Goal: Task Accomplishment & Management: Complete application form

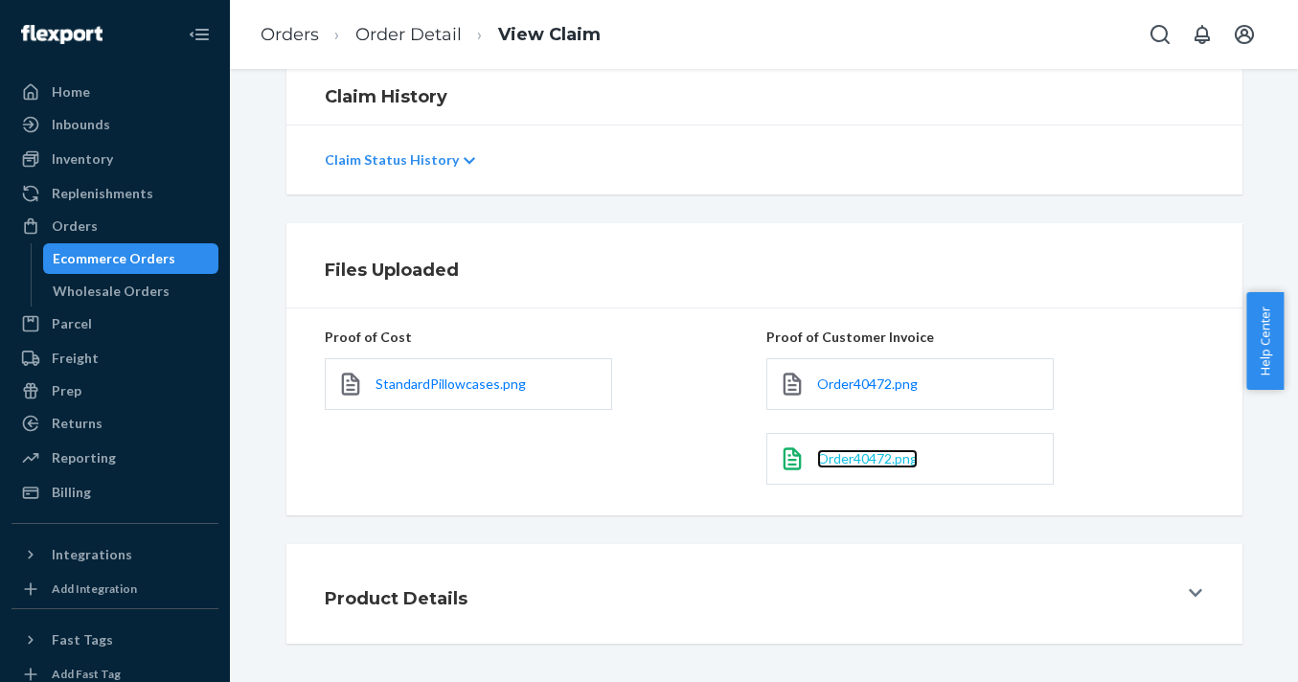
click at [880, 462] on span "Order40472.png" at bounding box center [867, 458] width 101 height 16
click at [78, 223] on div "Orders" at bounding box center [75, 226] width 46 height 19
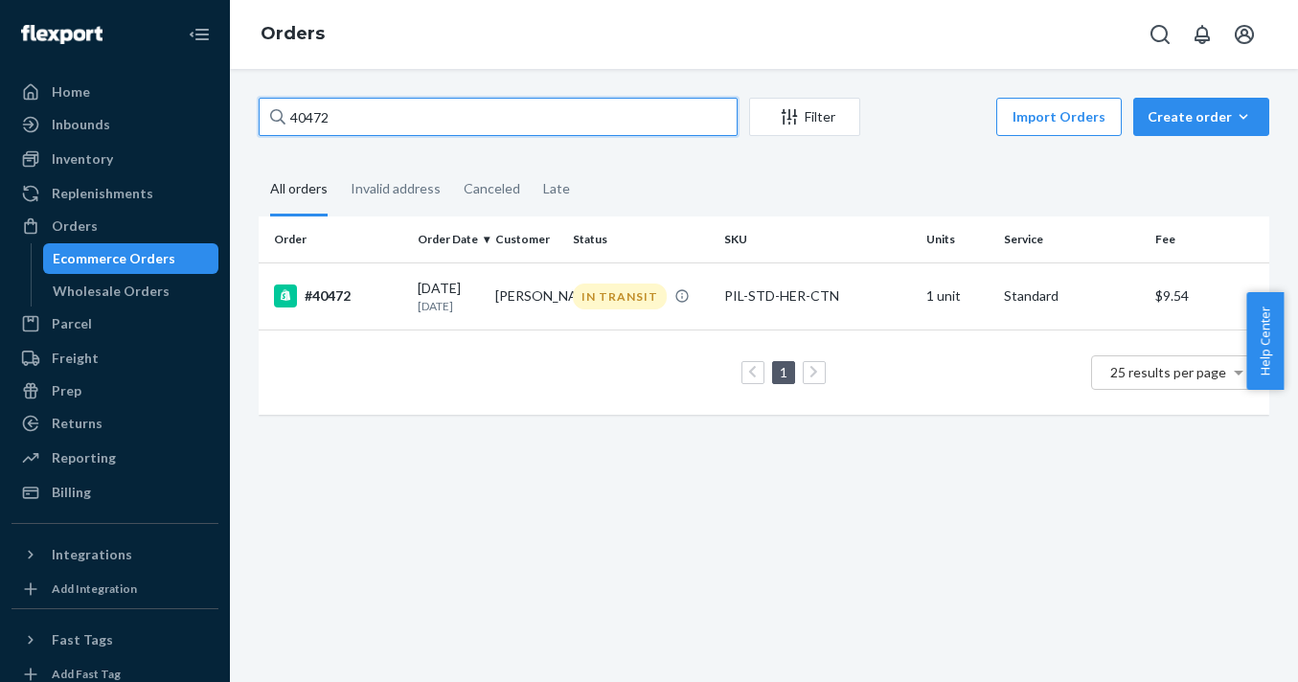
drag, startPoint x: 355, startPoint y: 116, endPoint x: 230, endPoint y: 113, distance: 125.6
click at [230, 115] on div "40472 Filter Import Orders Create order Ecommerce order Removal order All order…" at bounding box center [764, 375] width 1068 height 613
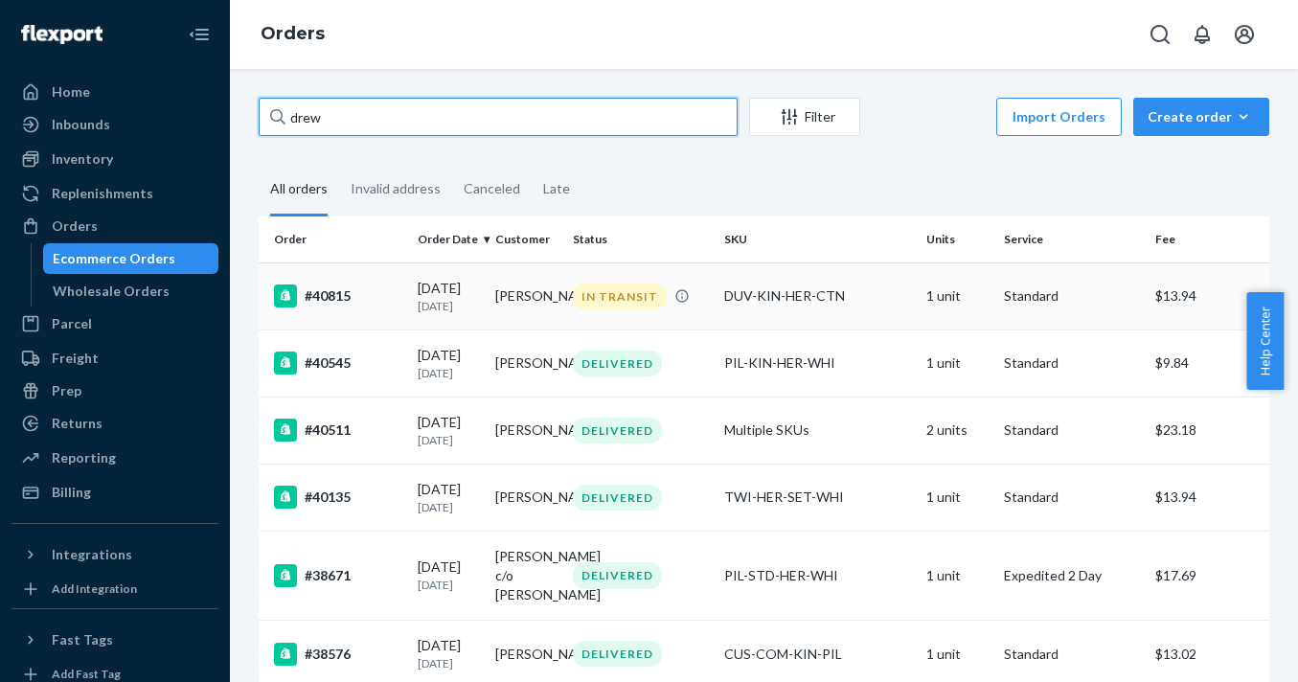
type input "drew"
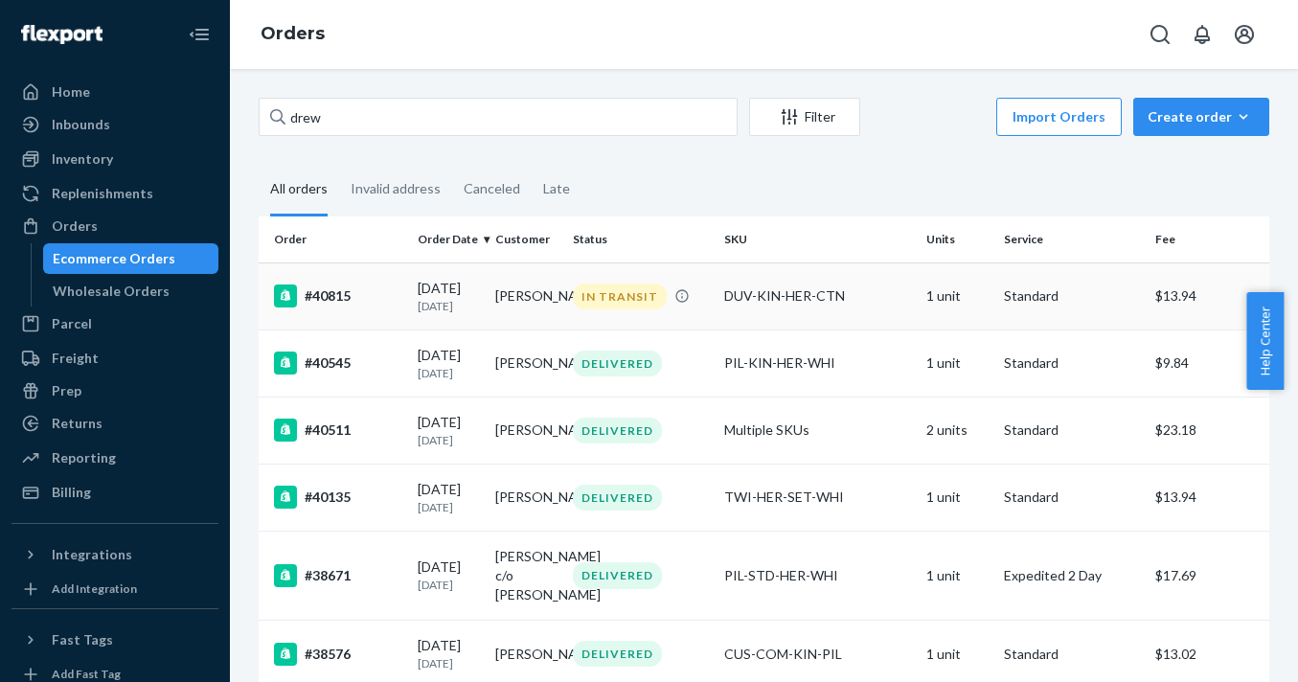
click at [423, 308] on p "[DATE]" at bounding box center [449, 306] width 62 height 16
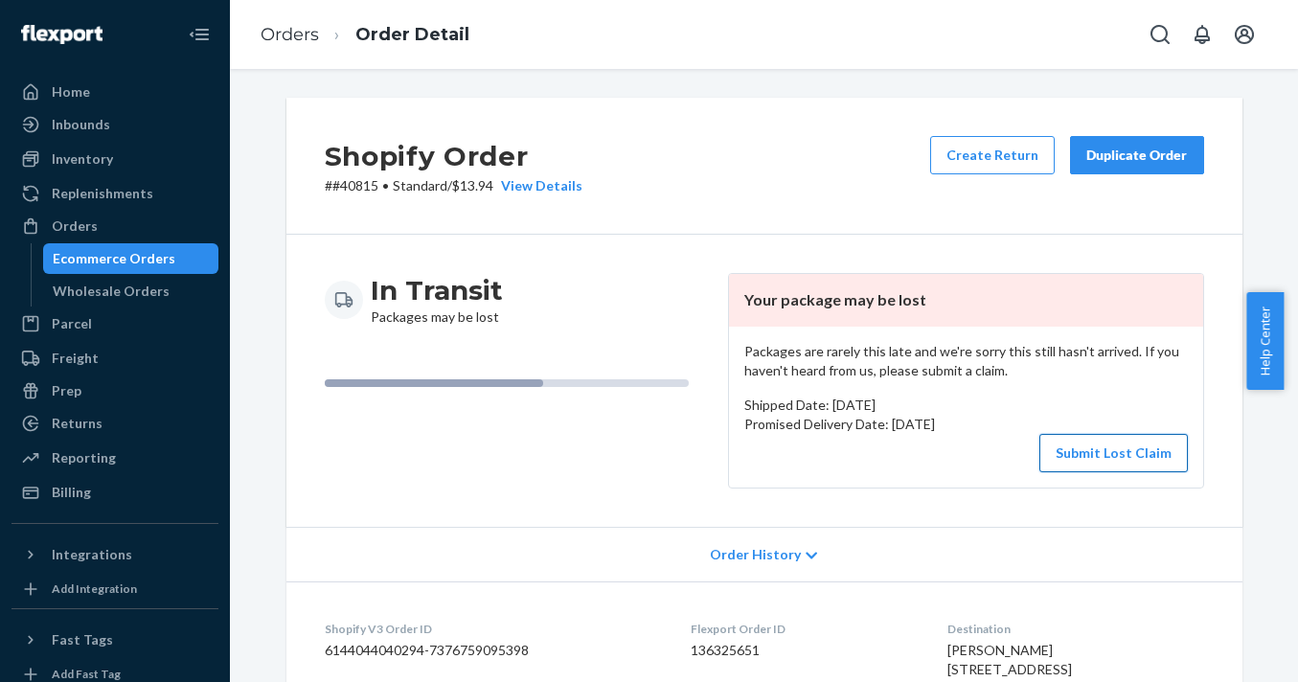
click at [1105, 450] on button "Submit Lost Claim" at bounding box center [1114, 453] width 149 height 38
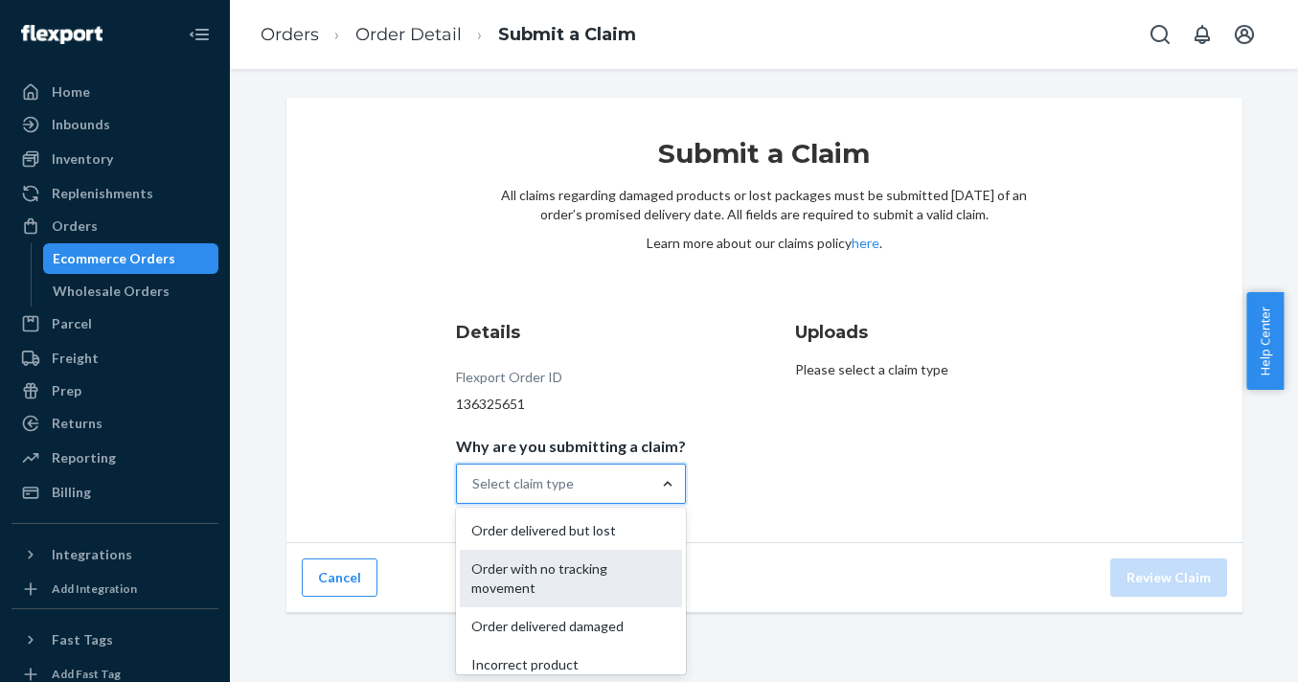
click at [582, 565] on div "Order with no tracking movement" at bounding box center [571, 578] width 222 height 57
click at [474, 493] on input "Why are you submitting a claim? option Order with no tracking movement focused,…" at bounding box center [473, 483] width 2 height 19
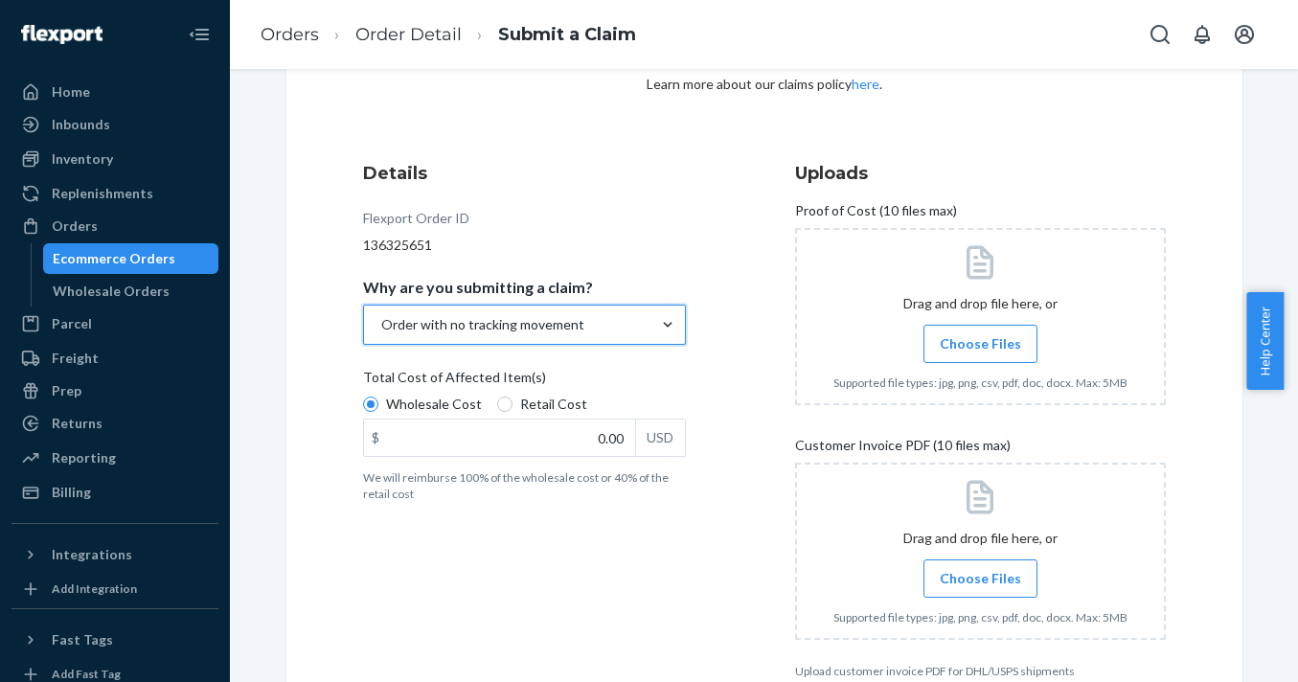
scroll to position [207, 0]
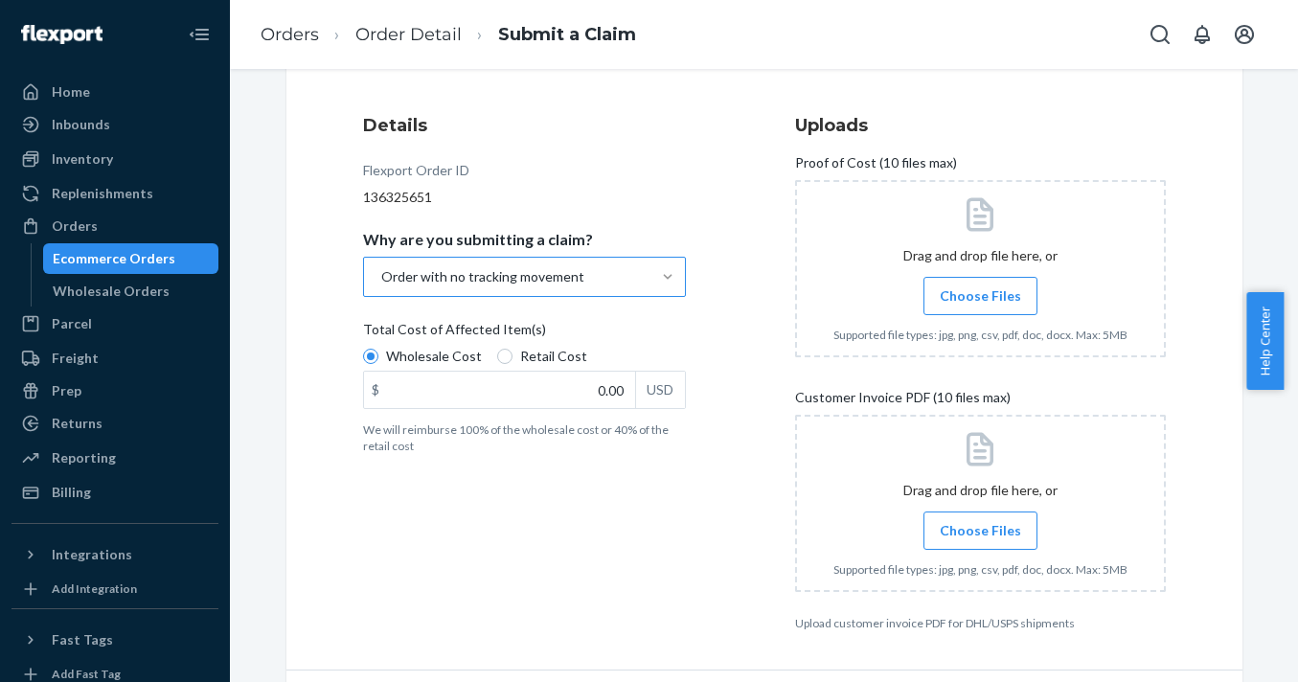
click at [520, 360] on span "Retail Cost" at bounding box center [553, 356] width 67 height 19
click at [513, 360] on input "Retail Cost" at bounding box center [504, 356] width 15 height 15
radio input "true"
radio input "false"
drag, startPoint x: 595, startPoint y: 393, endPoint x: 623, endPoint y: 392, distance: 27.8
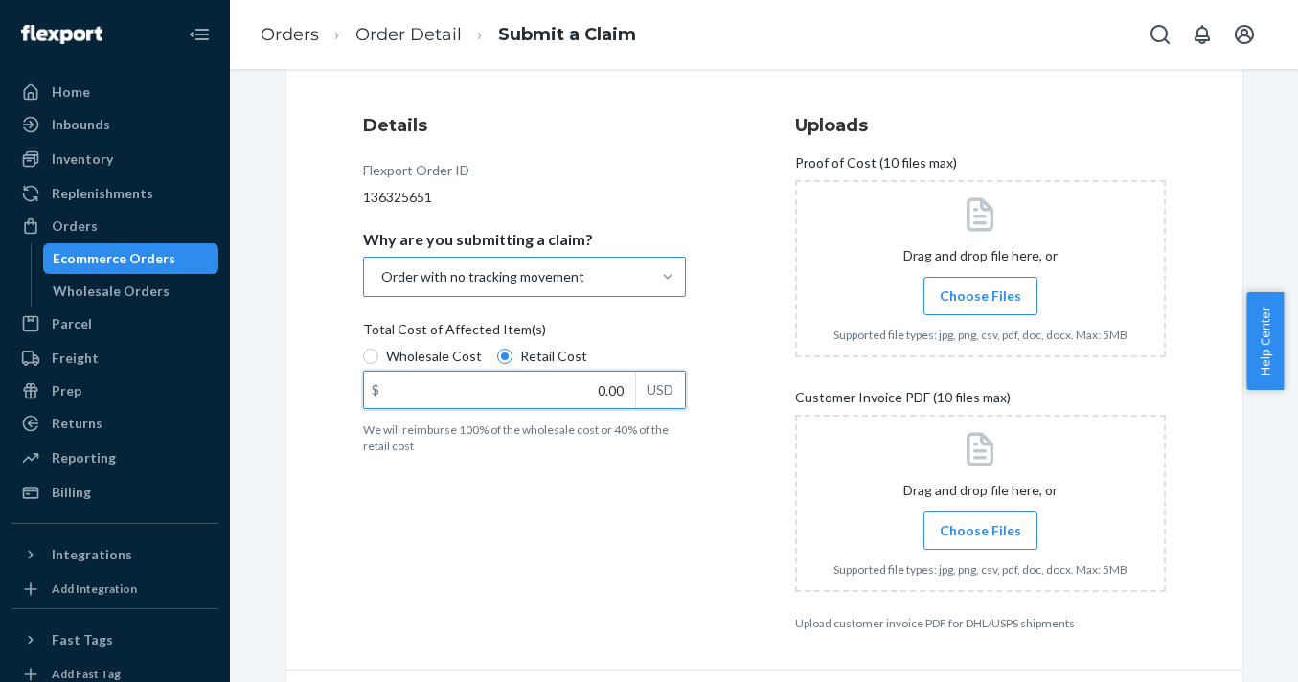
click at [623, 392] on input "0.00" at bounding box center [499, 390] width 271 height 36
type input "229.00"
click at [707, 536] on div "Details Flexport Order ID 136325651 Why are you submitting a claim? Order with …" at bounding box center [548, 372] width 371 height 541
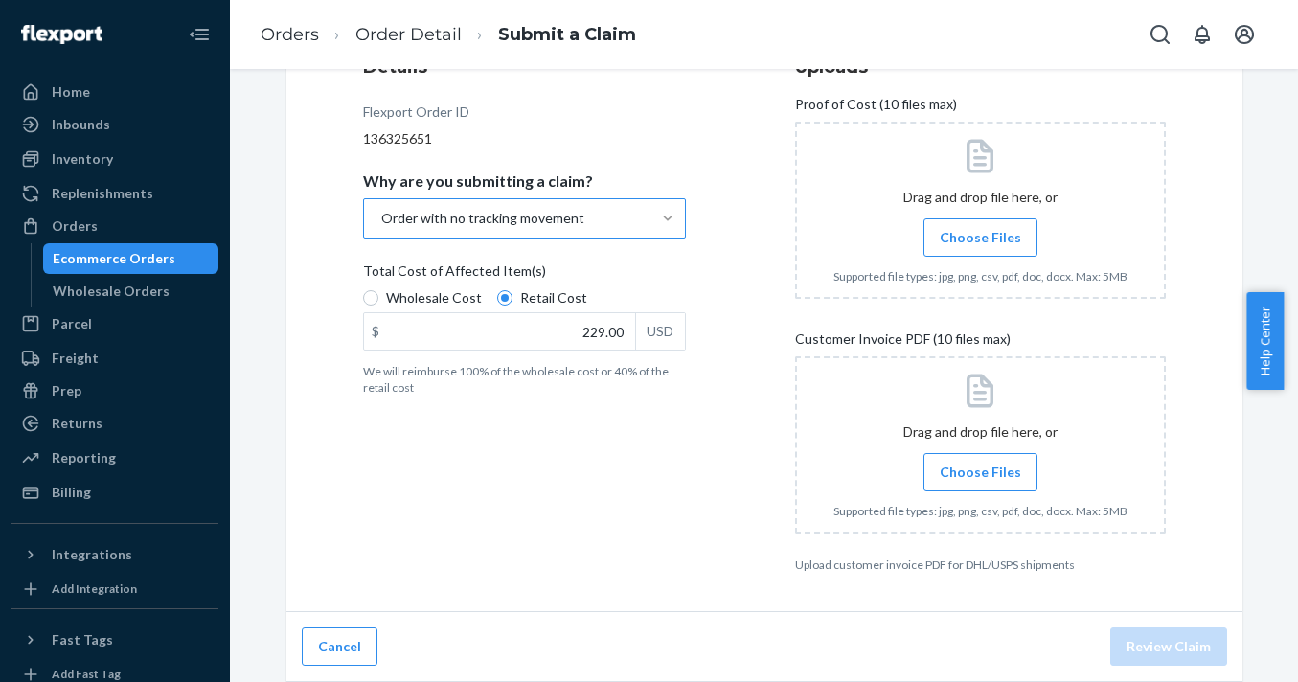
click at [962, 246] on span "Choose Files" at bounding box center [980, 237] width 81 height 19
click at [980, 246] on input "Choose Files" at bounding box center [980, 237] width 1 height 21
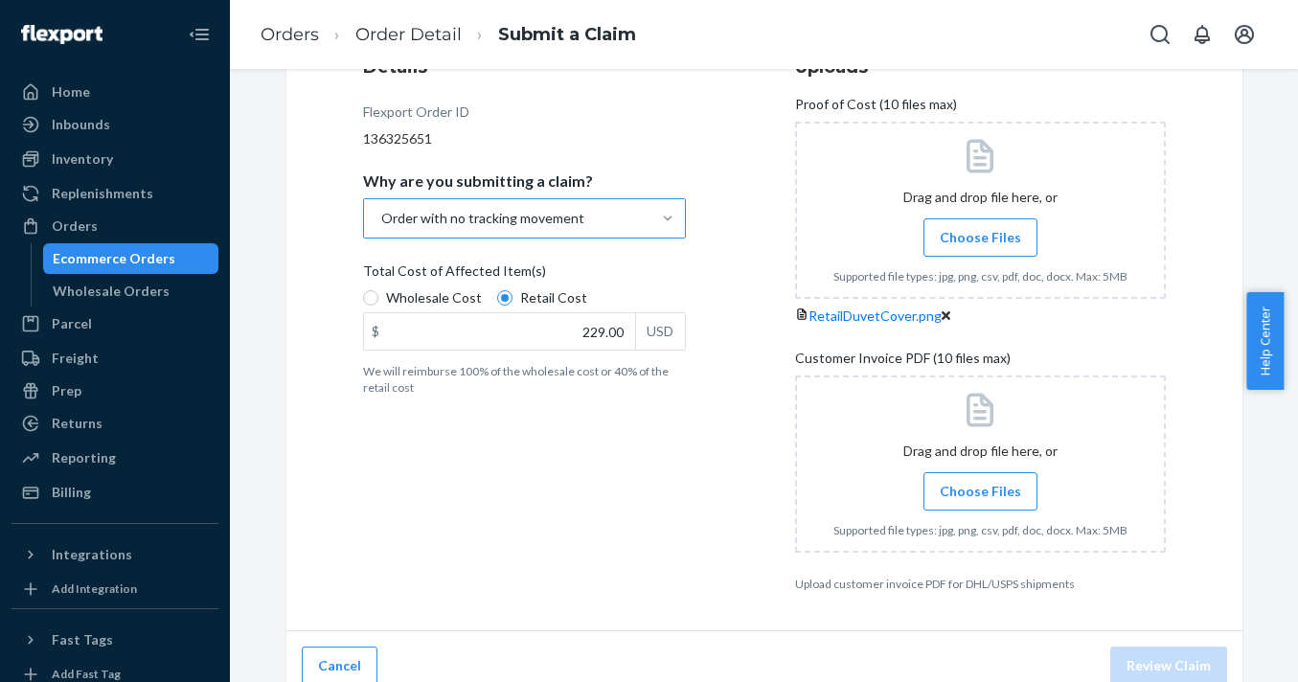
click at [974, 501] on span "Choose Files" at bounding box center [980, 491] width 81 height 19
click at [980, 502] on input "Choose Files" at bounding box center [980, 491] width 1 height 21
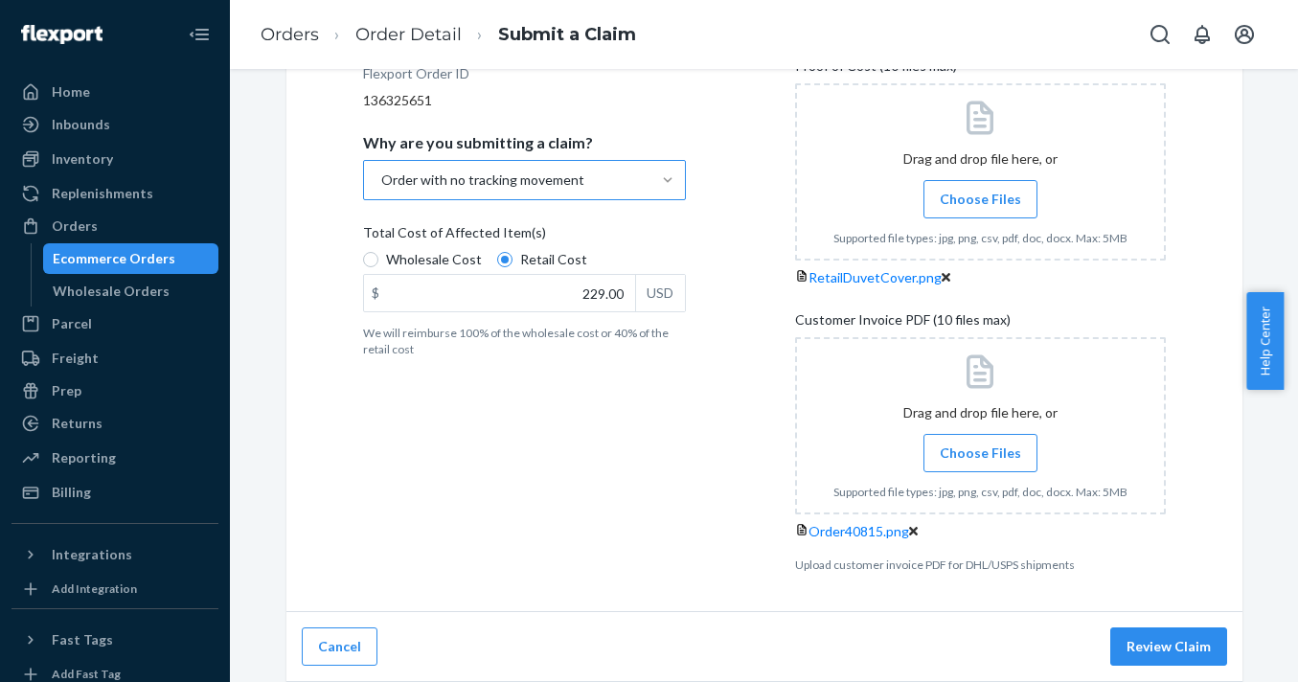
scroll to position [415, 0]
click at [889, 523] on span "Order40815.png" at bounding box center [859, 531] width 101 height 16
click at [970, 444] on span "Choose Files" at bounding box center [980, 453] width 81 height 19
click at [980, 443] on input "Choose Files" at bounding box center [980, 453] width 1 height 21
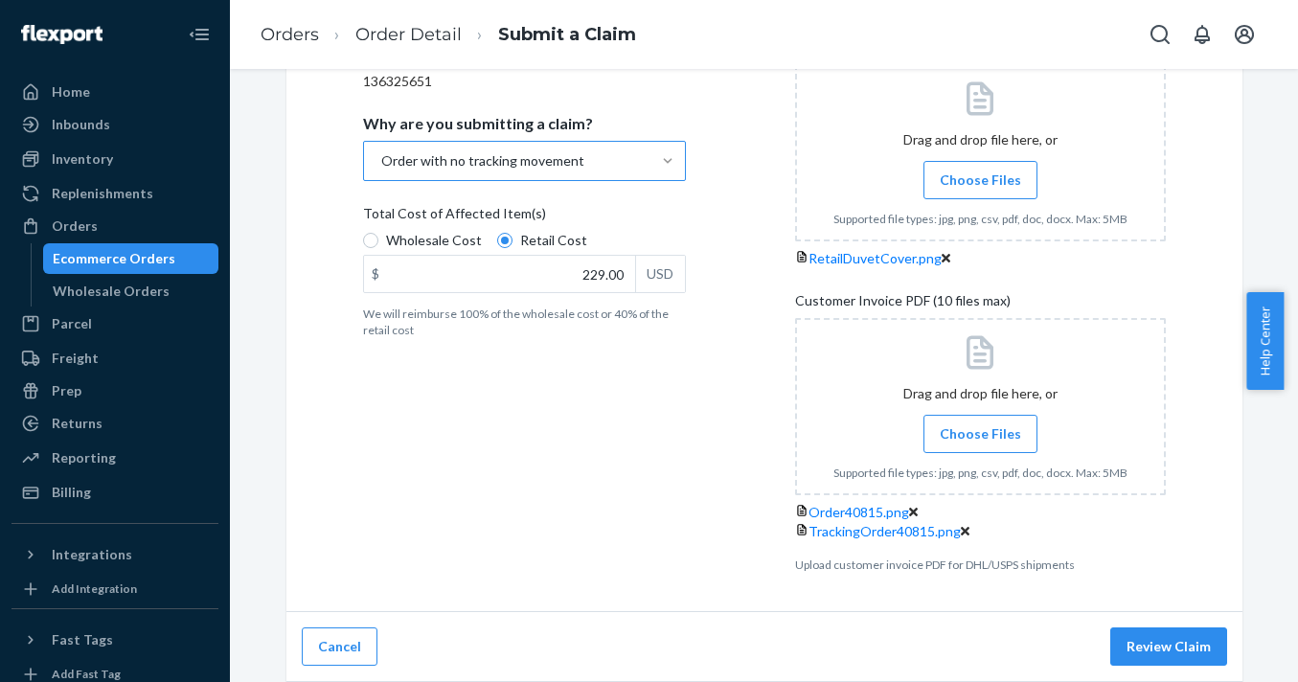
scroll to position [490, 0]
click at [1145, 653] on button "Review Claim" at bounding box center [1169, 647] width 117 height 38
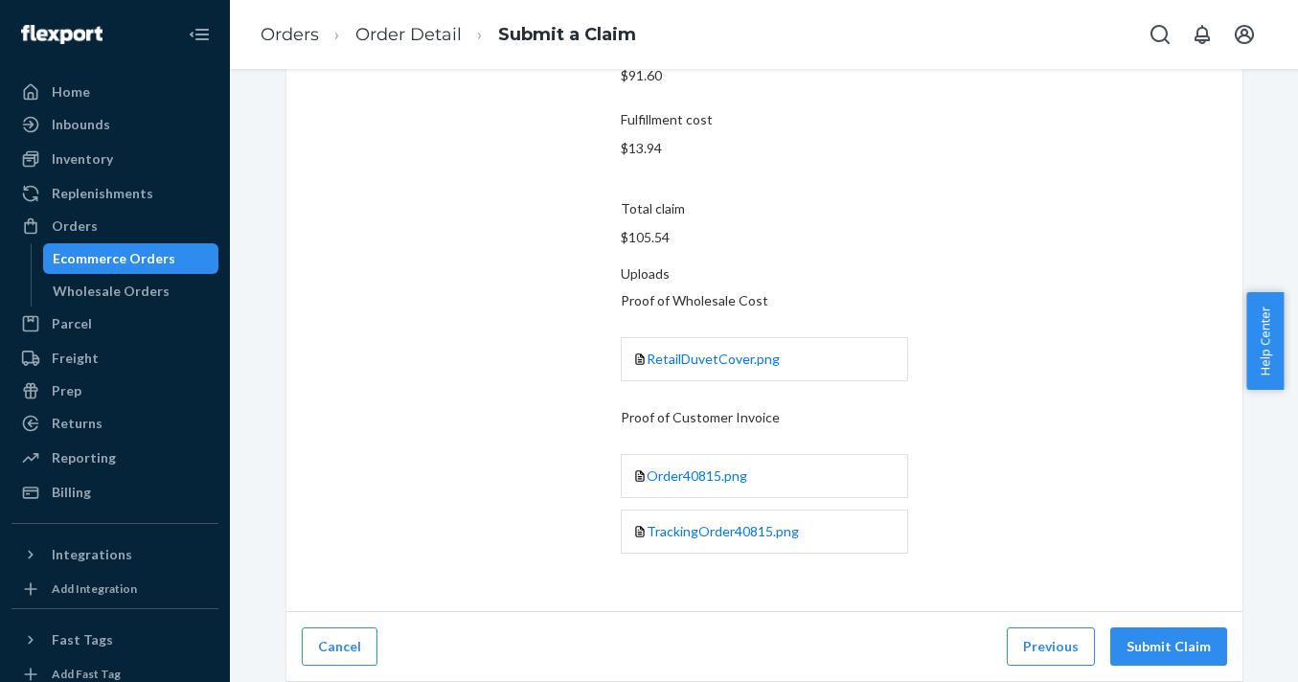
scroll to position [112, 0]
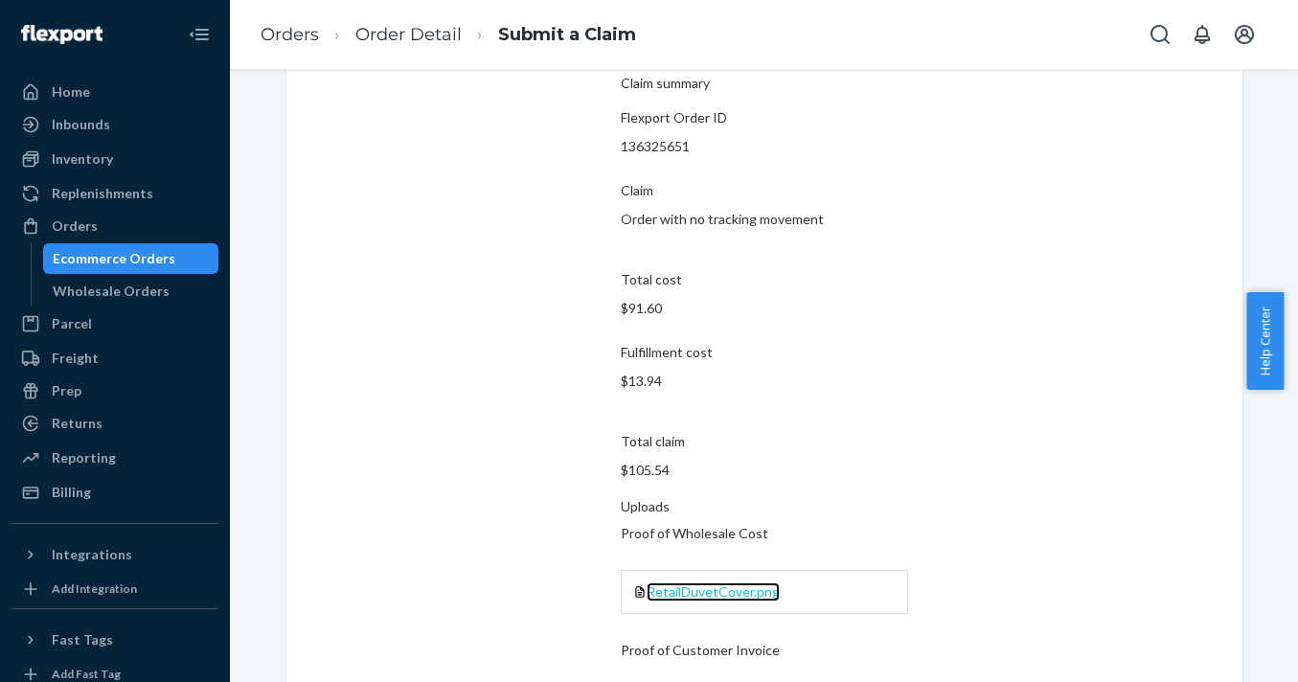
click at [780, 584] on span "RetailDuvetCover.png" at bounding box center [713, 592] width 133 height 16
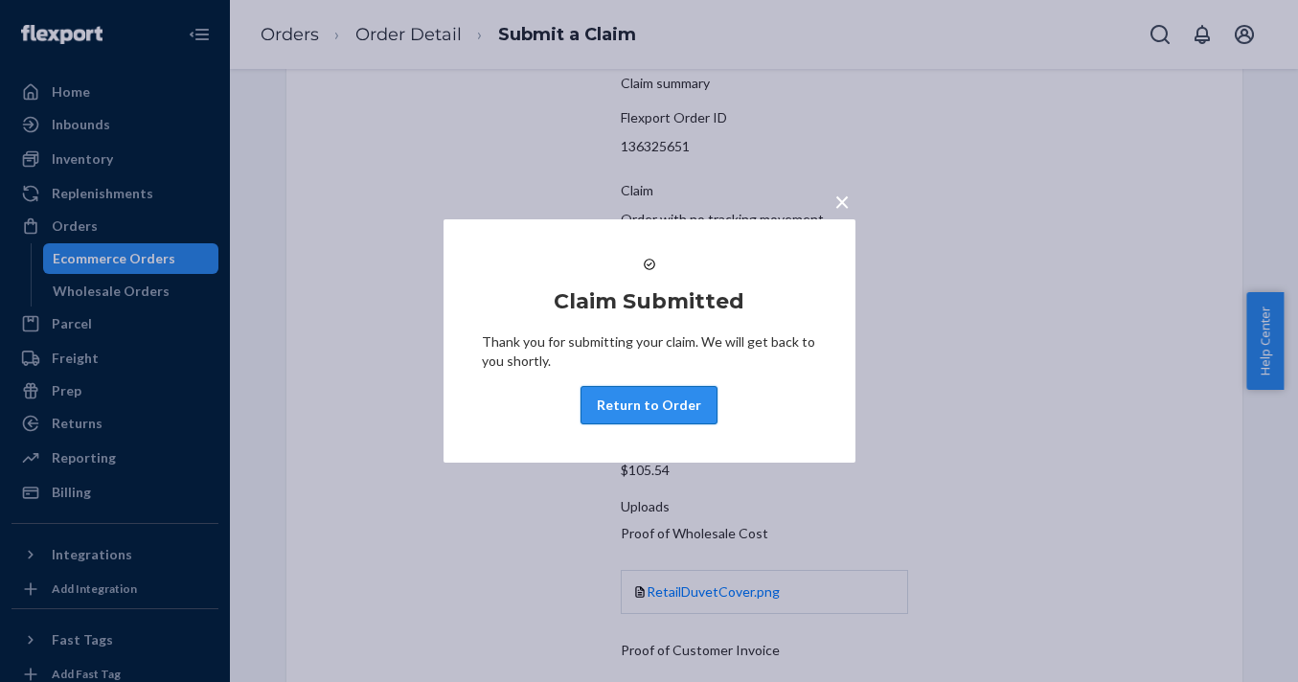
click at [641, 424] on button "Return to Order" at bounding box center [649, 405] width 137 height 38
